Goal: Task Accomplishment & Management: Manage account settings

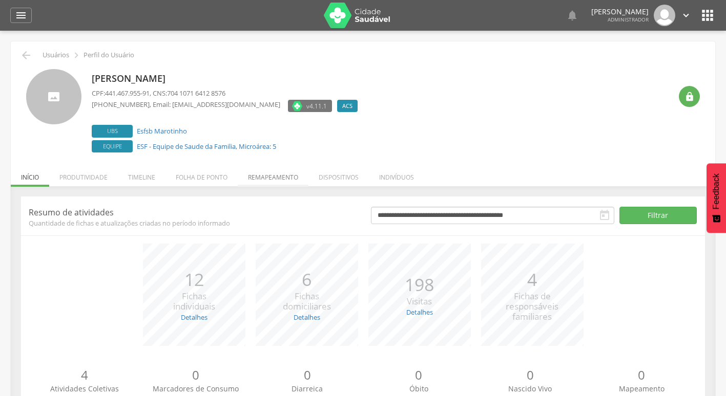
click at [263, 178] on li "Remapeamento" at bounding box center [273, 175] width 71 height 24
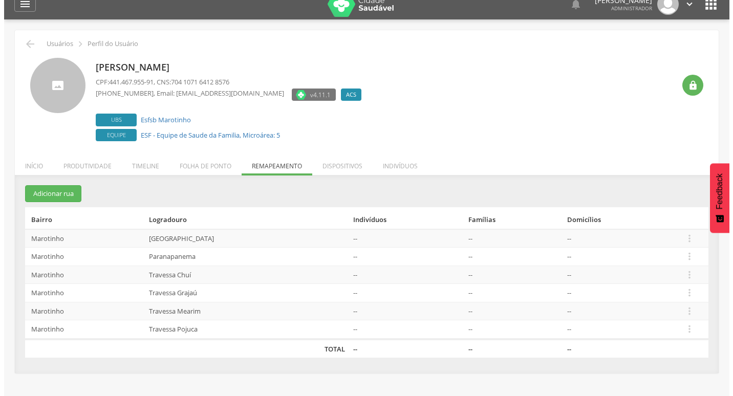
scroll to position [31, 0]
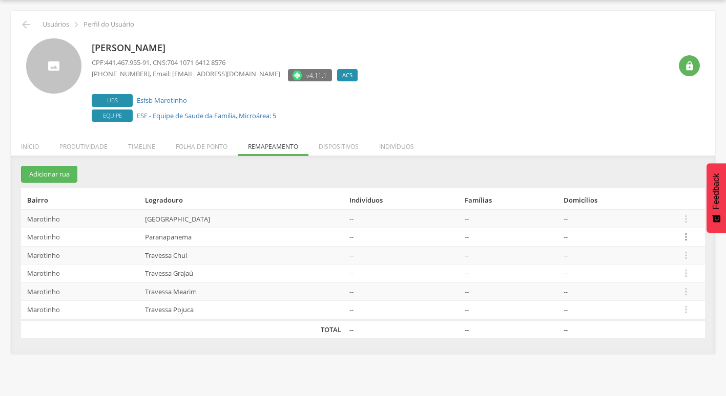
click at [684, 240] on icon "" at bounding box center [685, 237] width 11 height 11
click at [675, 199] on link "Desalocar famílias" at bounding box center [650, 197] width 81 height 13
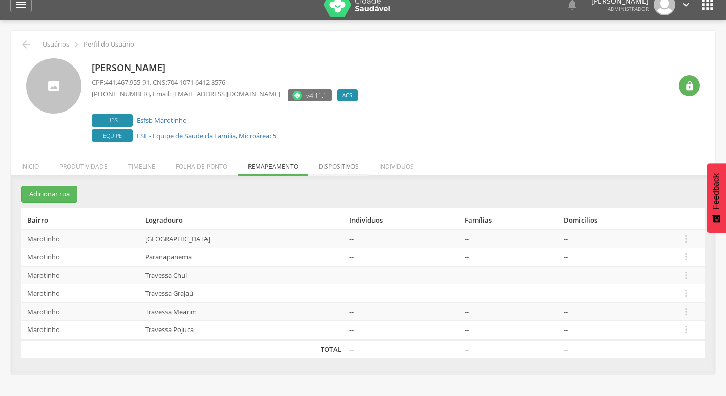
scroll to position [0, 0]
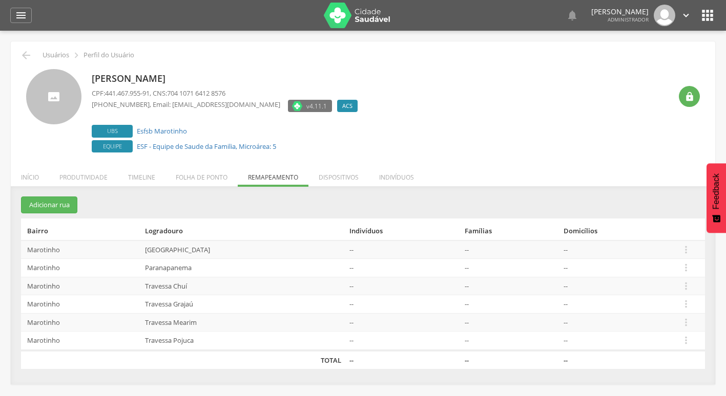
click at [352, 20] on img at bounding box center [357, 16] width 67 height 26
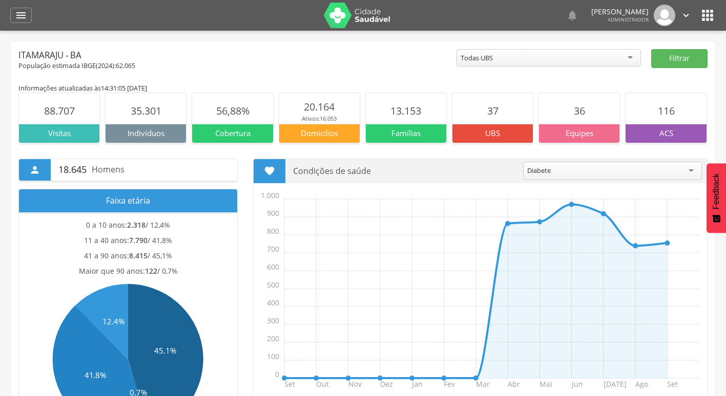
click at [703, 18] on icon "" at bounding box center [707, 15] width 16 height 16
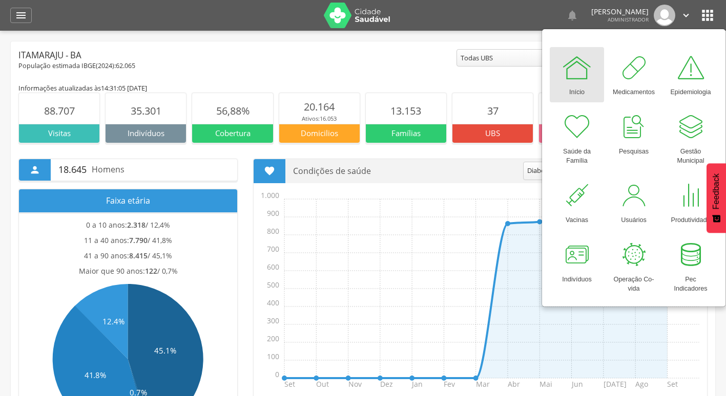
click at [700, 16] on icon "" at bounding box center [707, 15] width 16 height 16
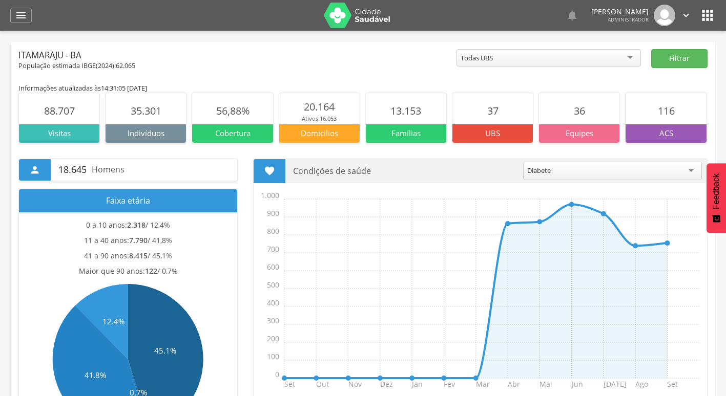
click at [708, 17] on icon "" at bounding box center [707, 15] width 16 height 16
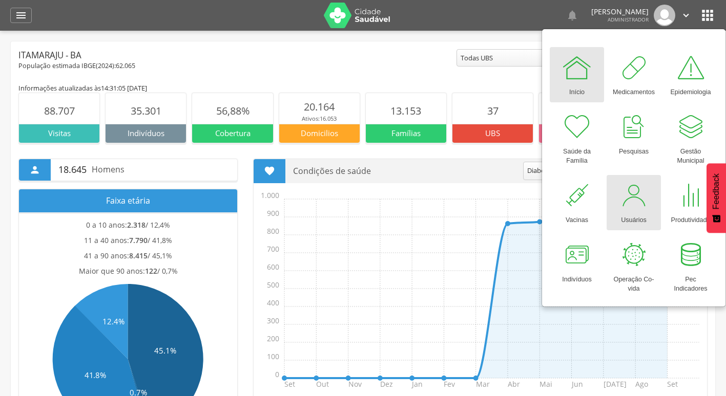
click at [641, 196] on div at bounding box center [633, 195] width 31 height 31
